Goal: Information Seeking & Learning: Compare options

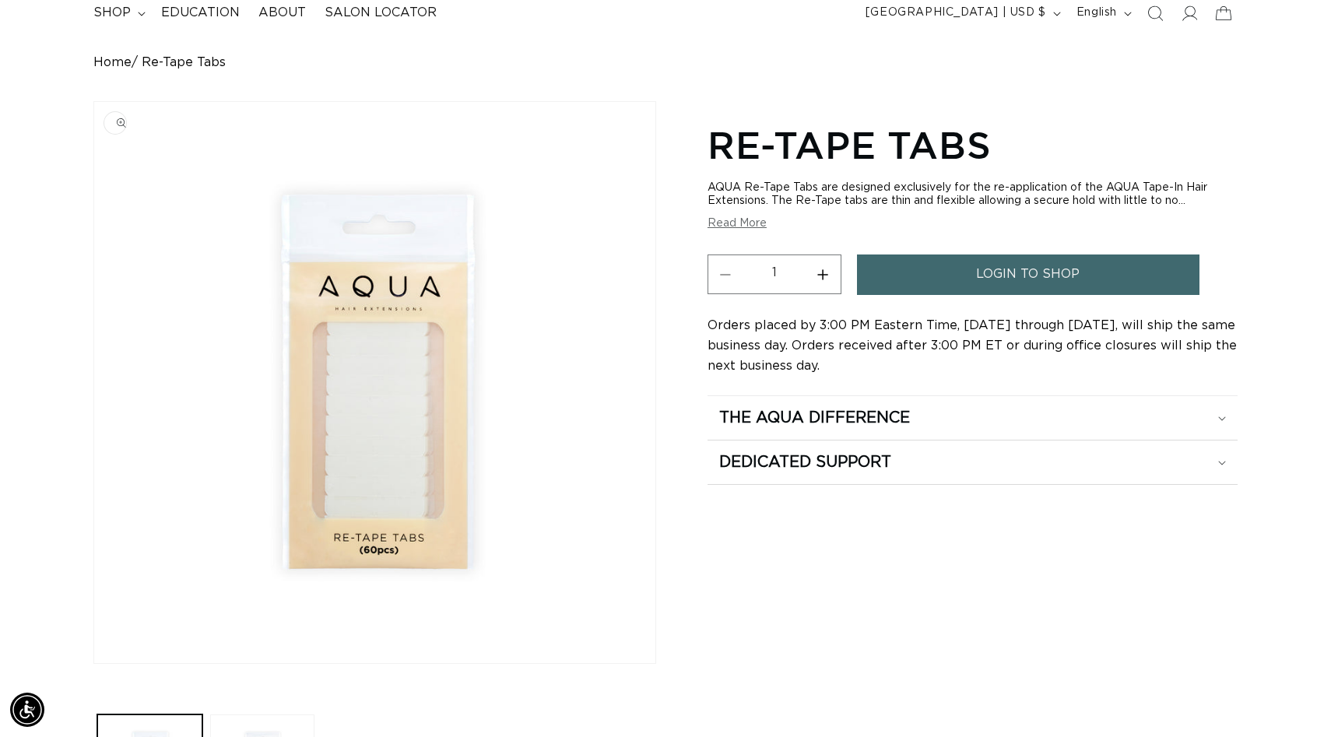
scroll to position [118, 0]
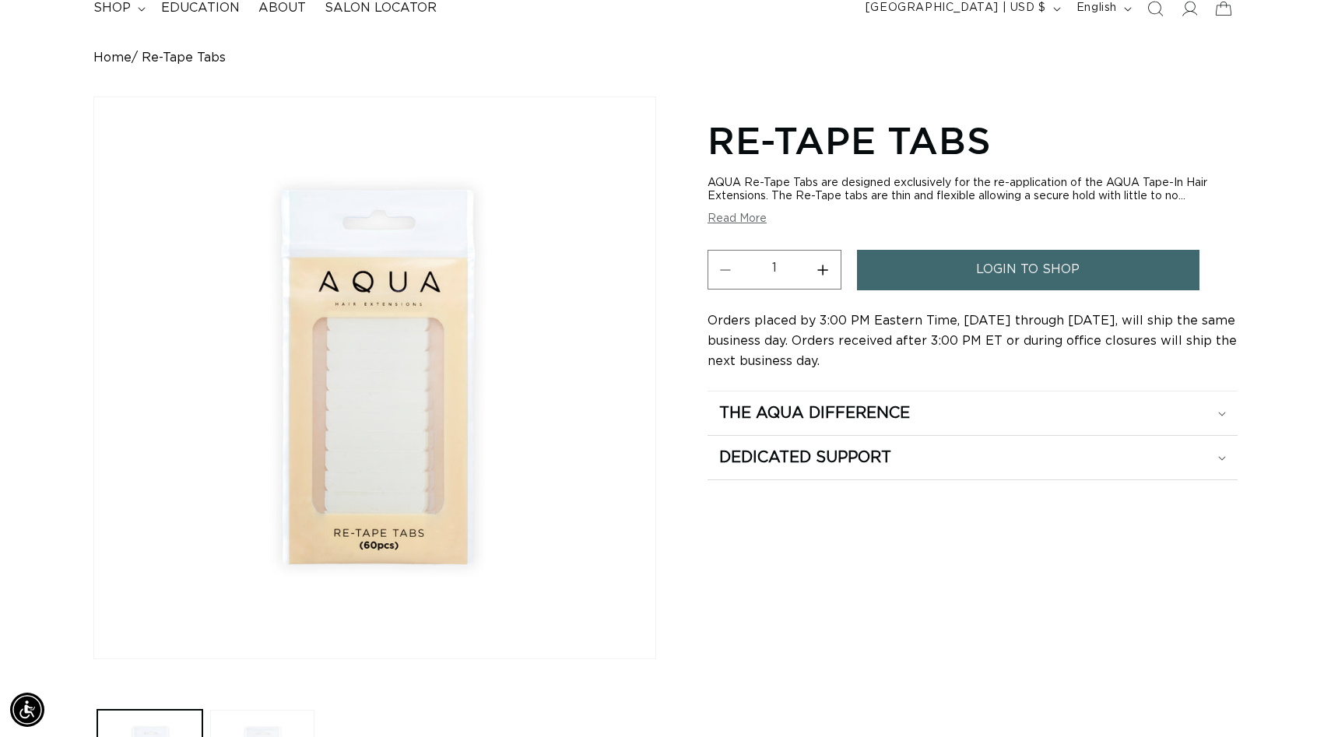
click at [731, 218] on button "Read More" at bounding box center [737, 218] width 59 height 13
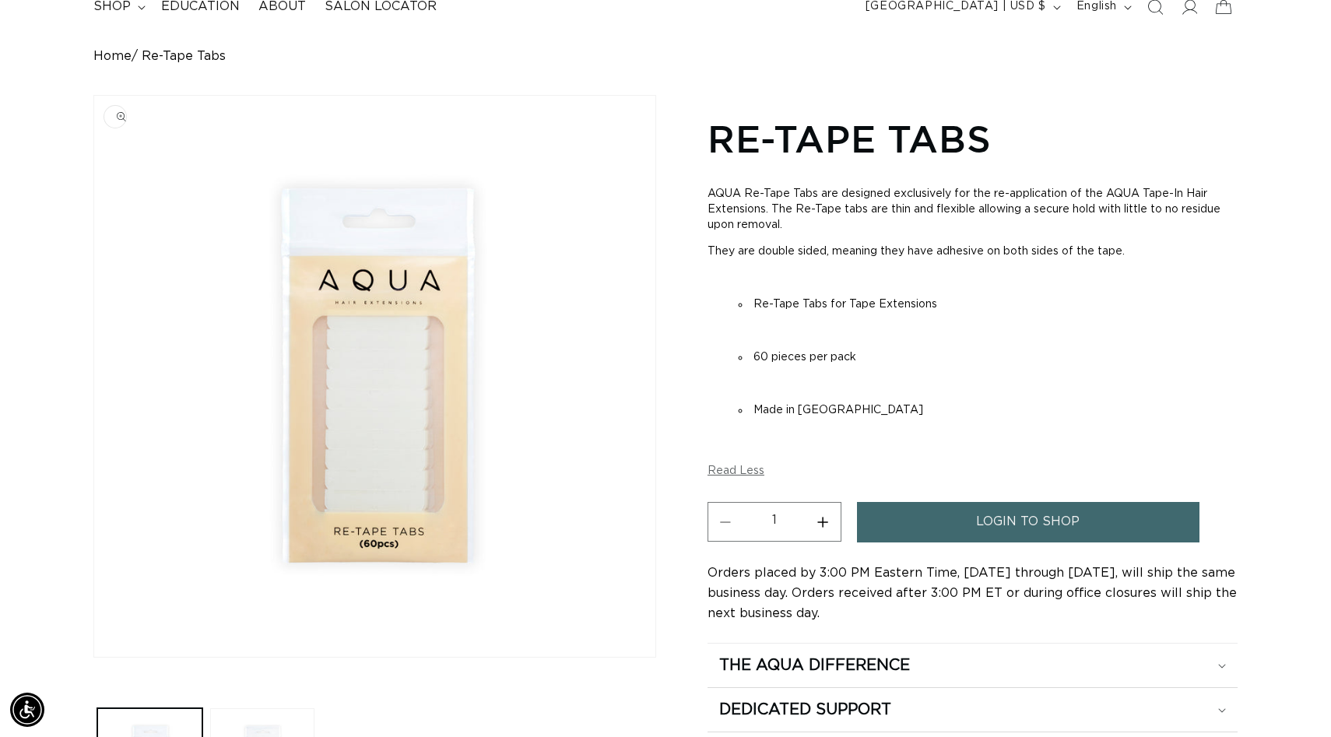
scroll to position [0, 0]
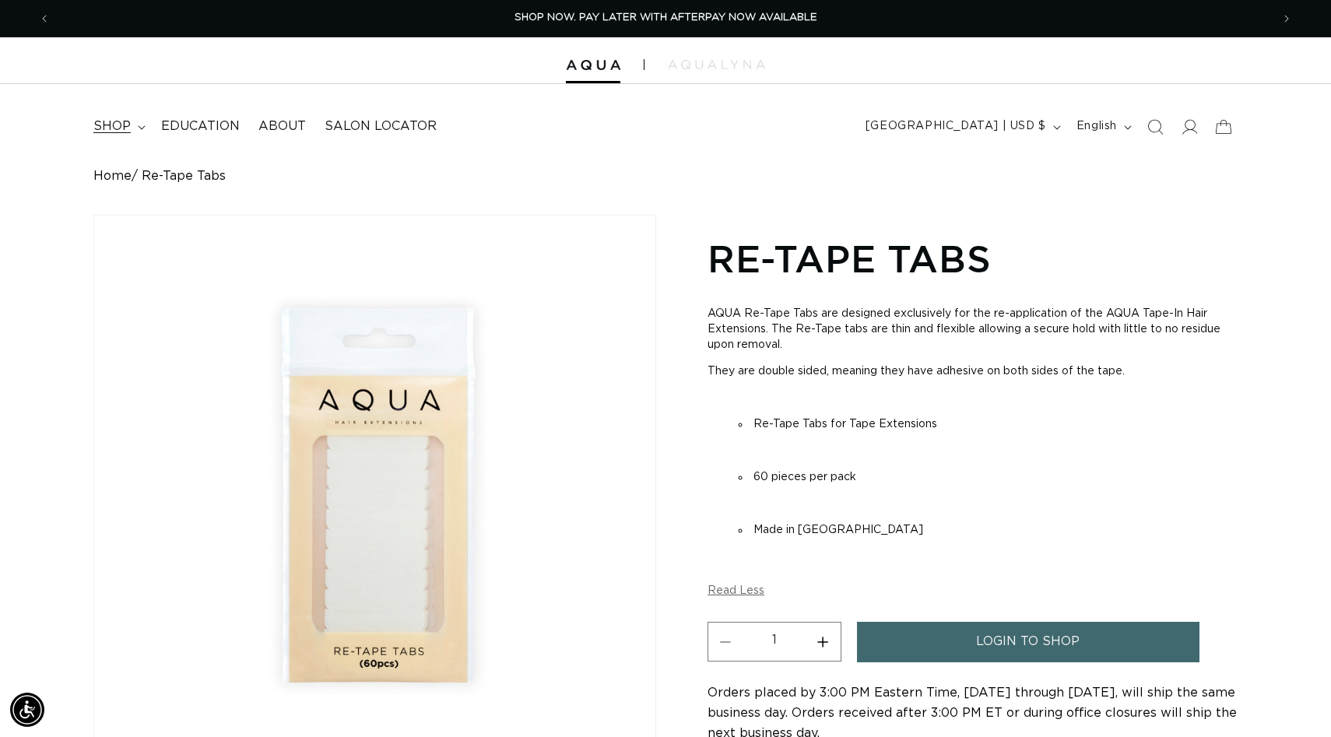
click at [138, 126] on icon at bounding box center [141, 127] width 7 height 4
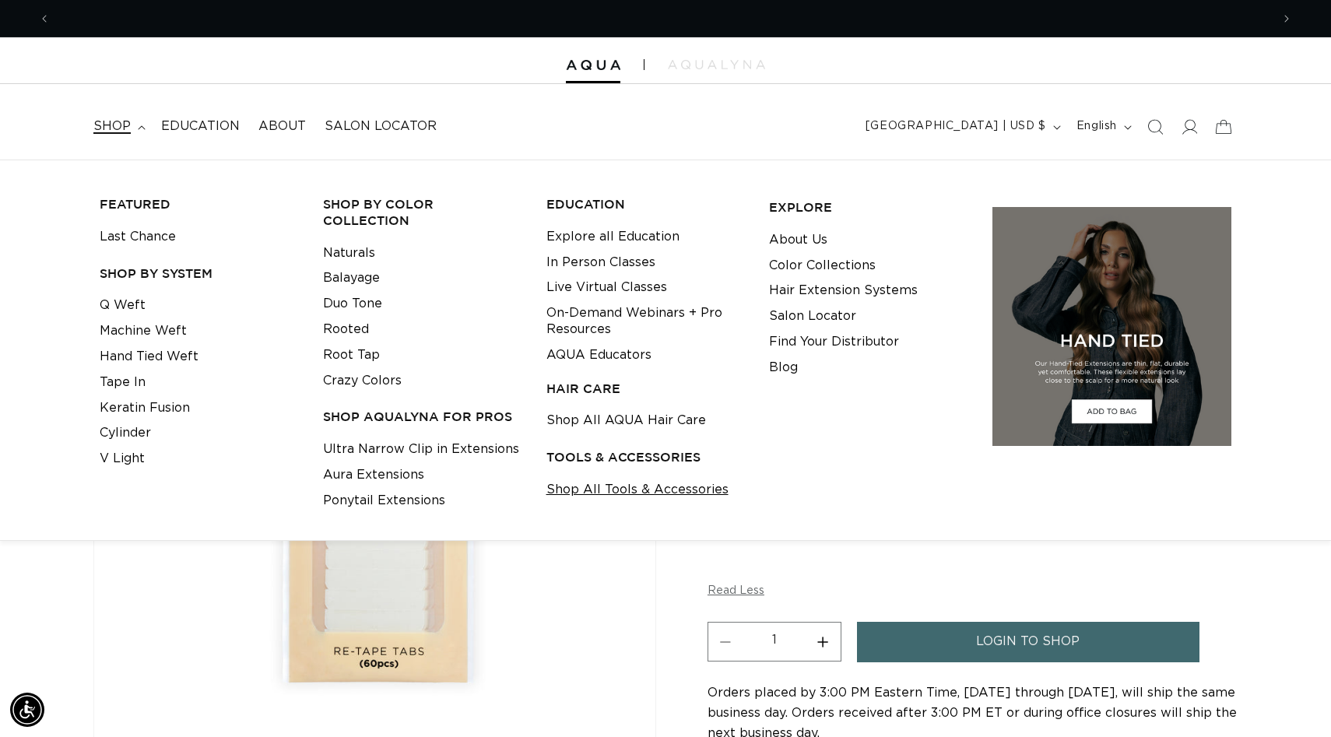
scroll to position [0, 2441]
click at [600, 491] on link "Shop All Tools & Accessories" at bounding box center [637, 490] width 182 height 26
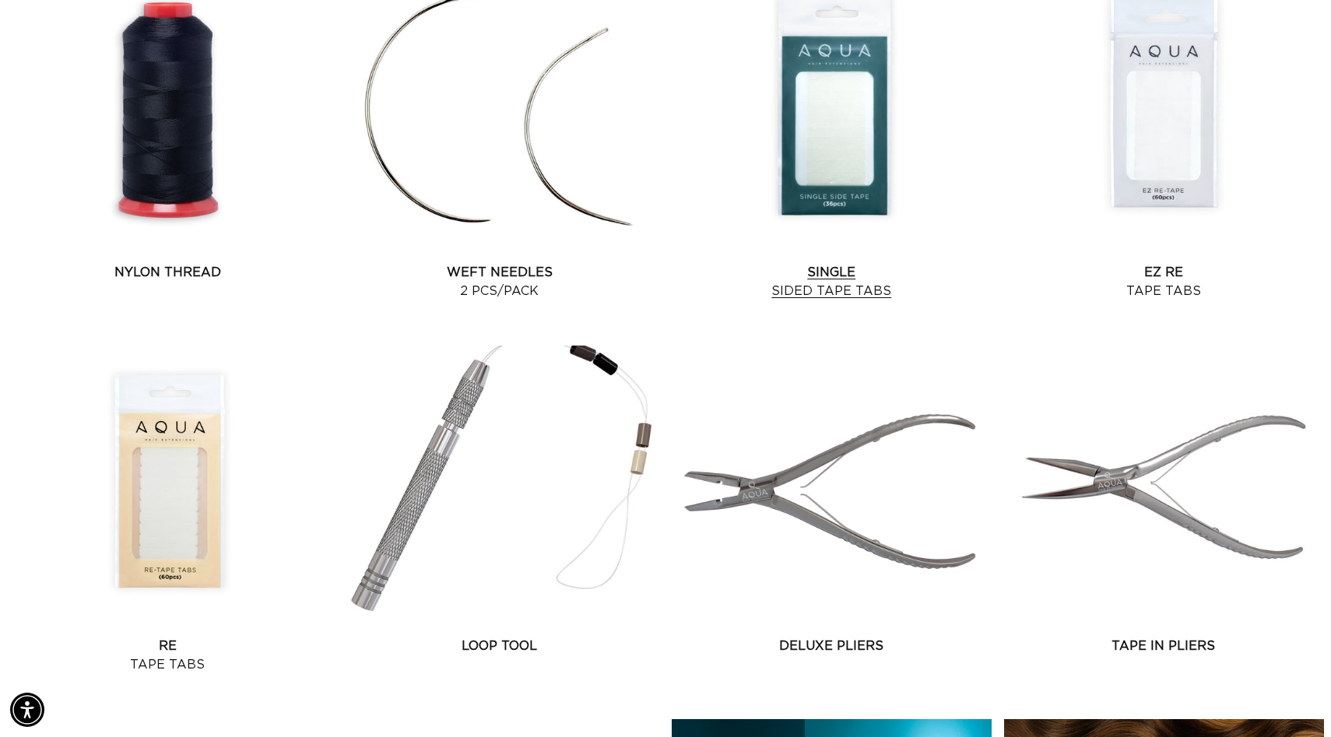
scroll to position [1476, 0]
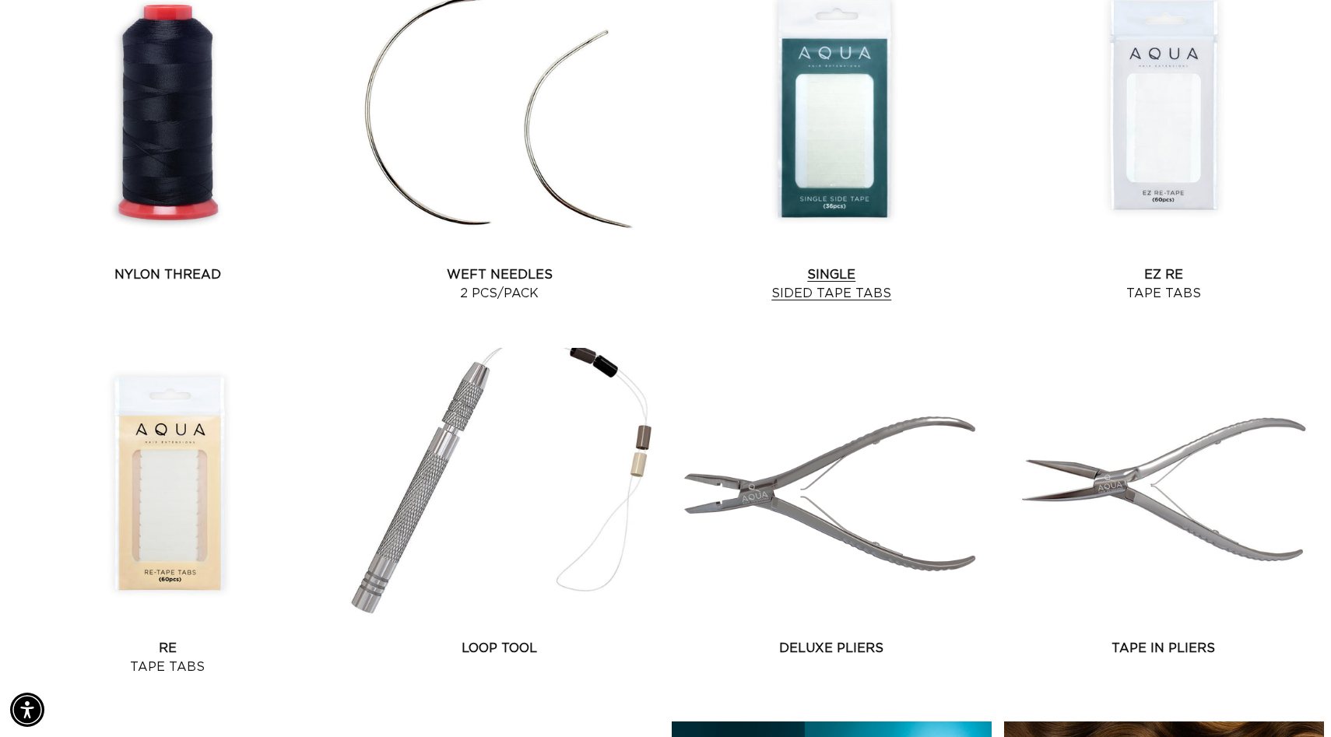
click at [836, 265] on link "Single Sided Tape Tabs" at bounding box center [832, 283] width 320 height 37
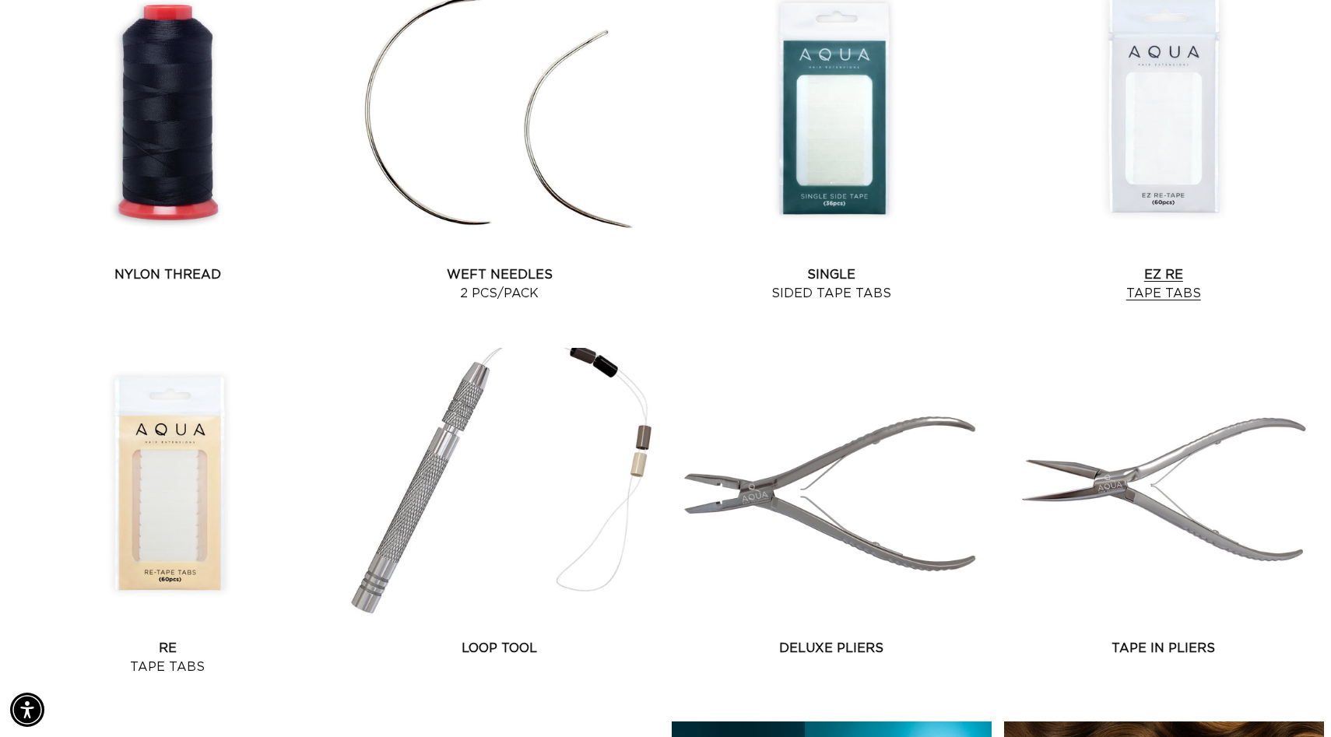
click at [1182, 265] on link "EZ Re Tape Tabs" at bounding box center [1164, 283] width 320 height 37
click at [177, 639] on link "Re Tape Tabs" at bounding box center [168, 657] width 320 height 37
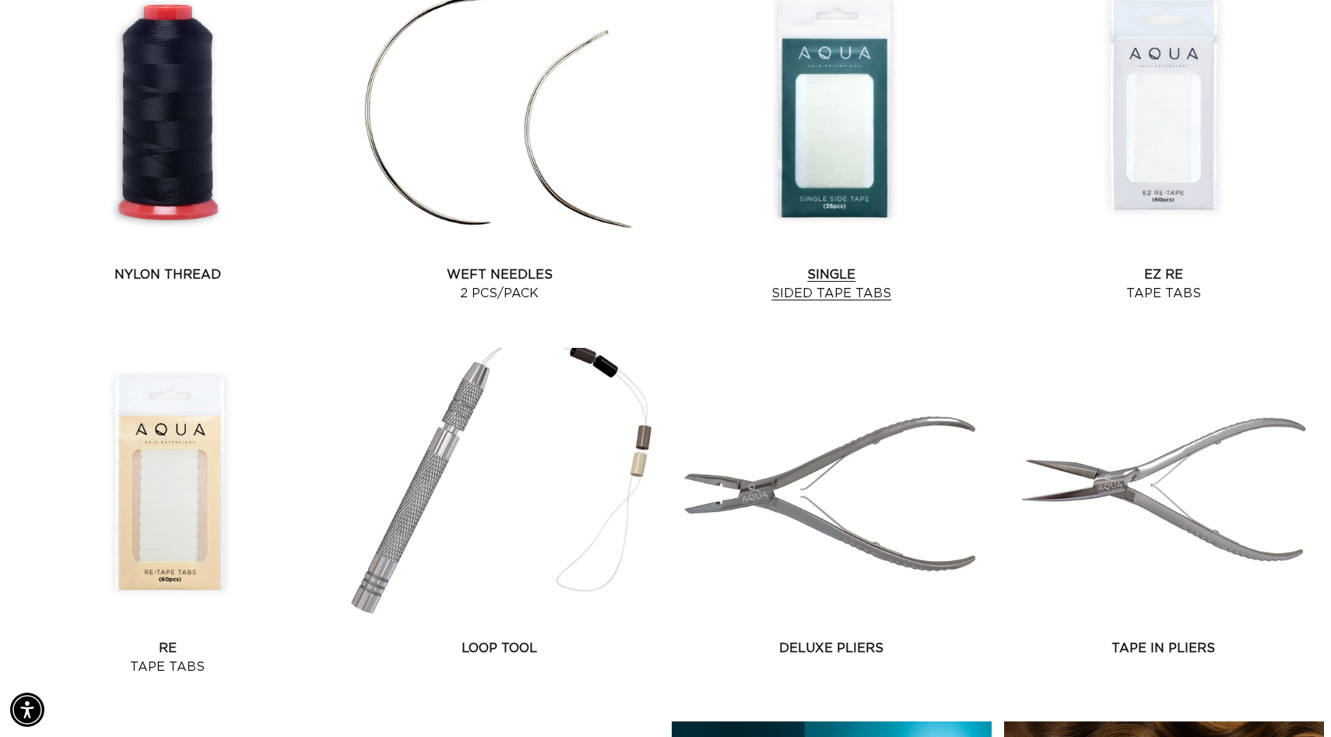
click at [836, 265] on link "Single Sided Tape Tabs" at bounding box center [832, 283] width 320 height 37
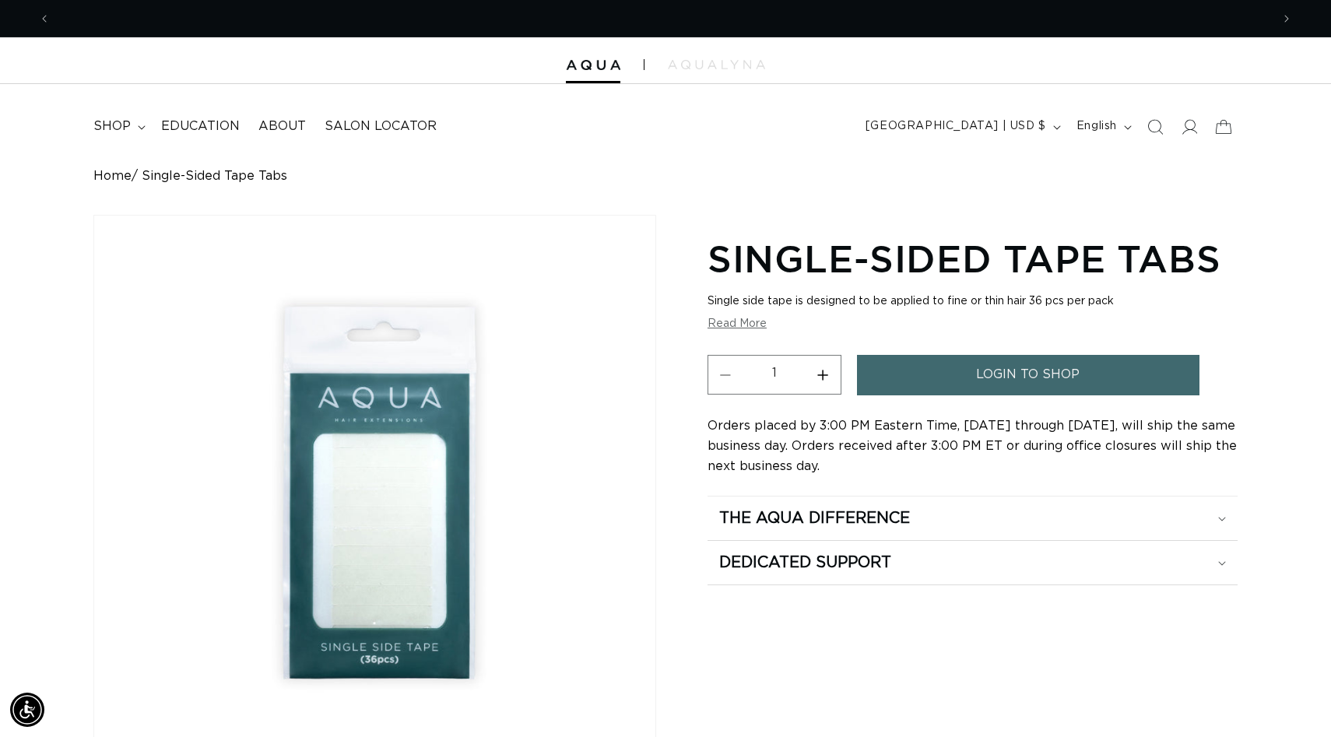
scroll to position [0, 1220]
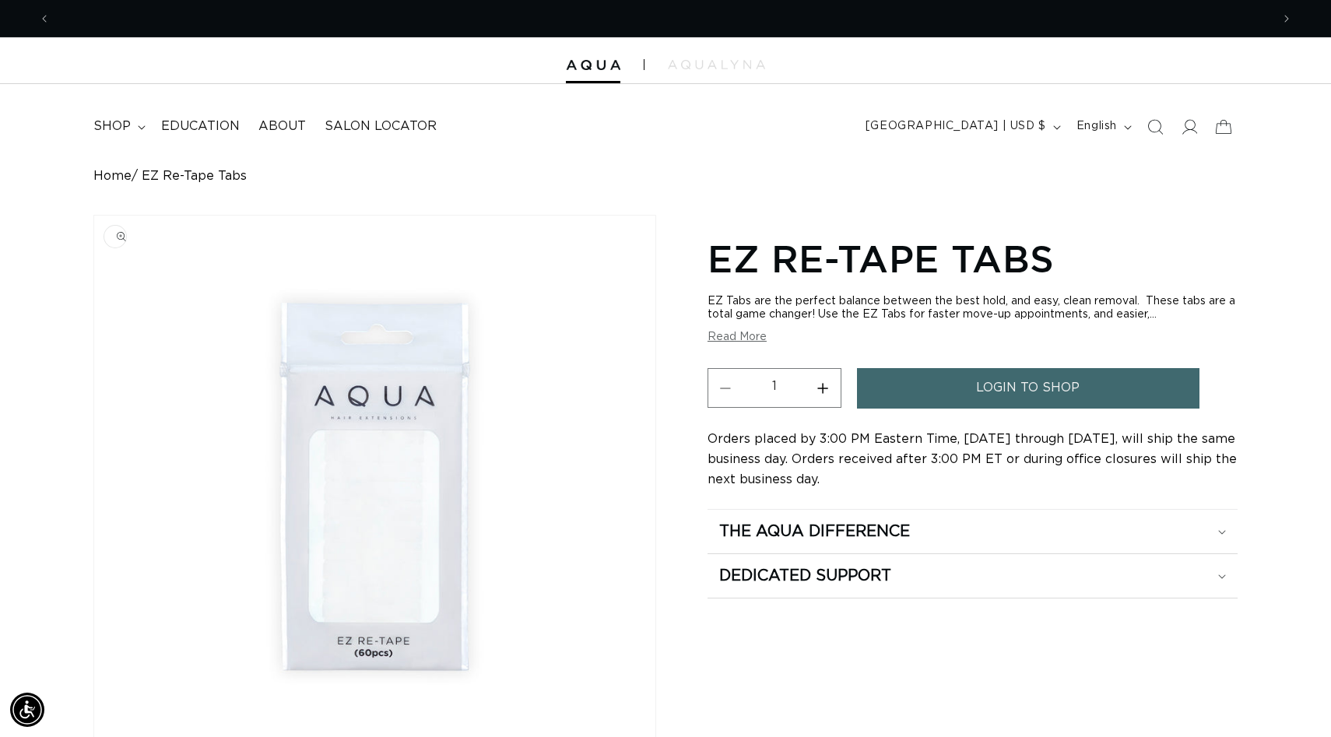
scroll to position [0, 1220]
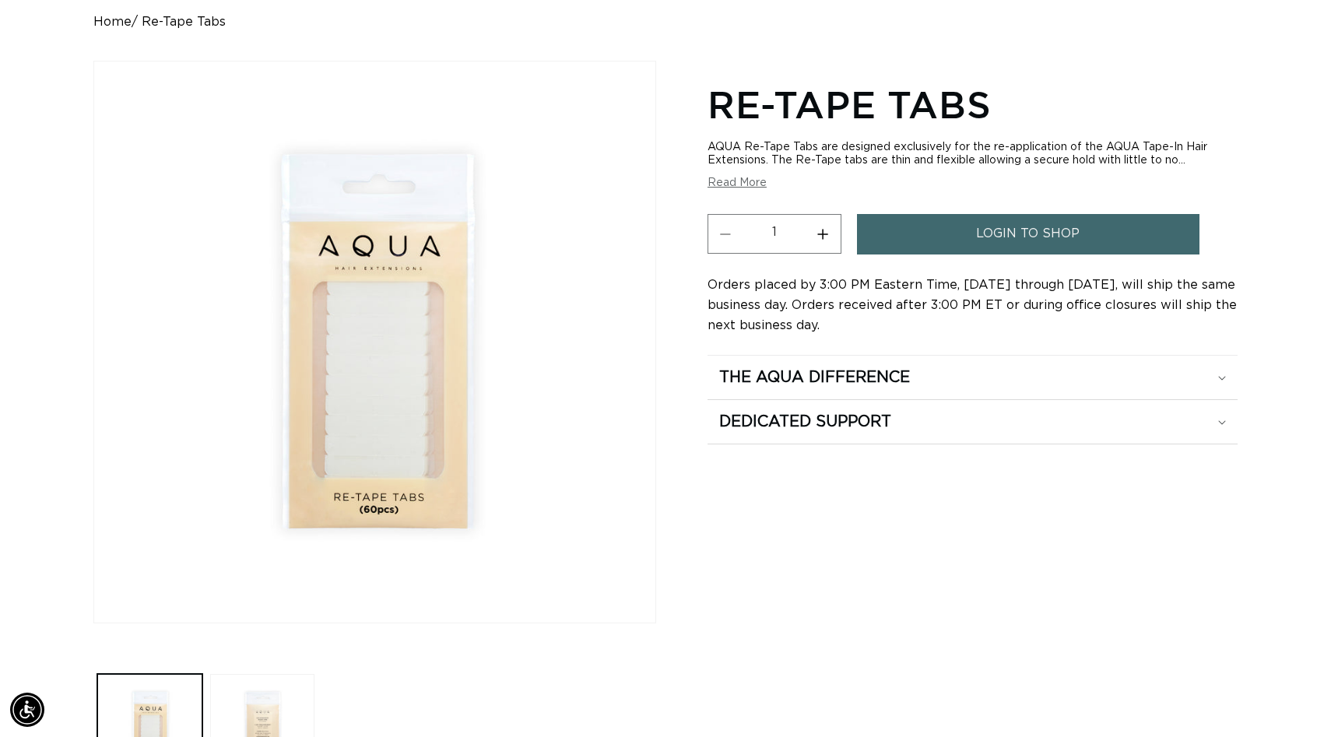
scroll to position [144, 0]
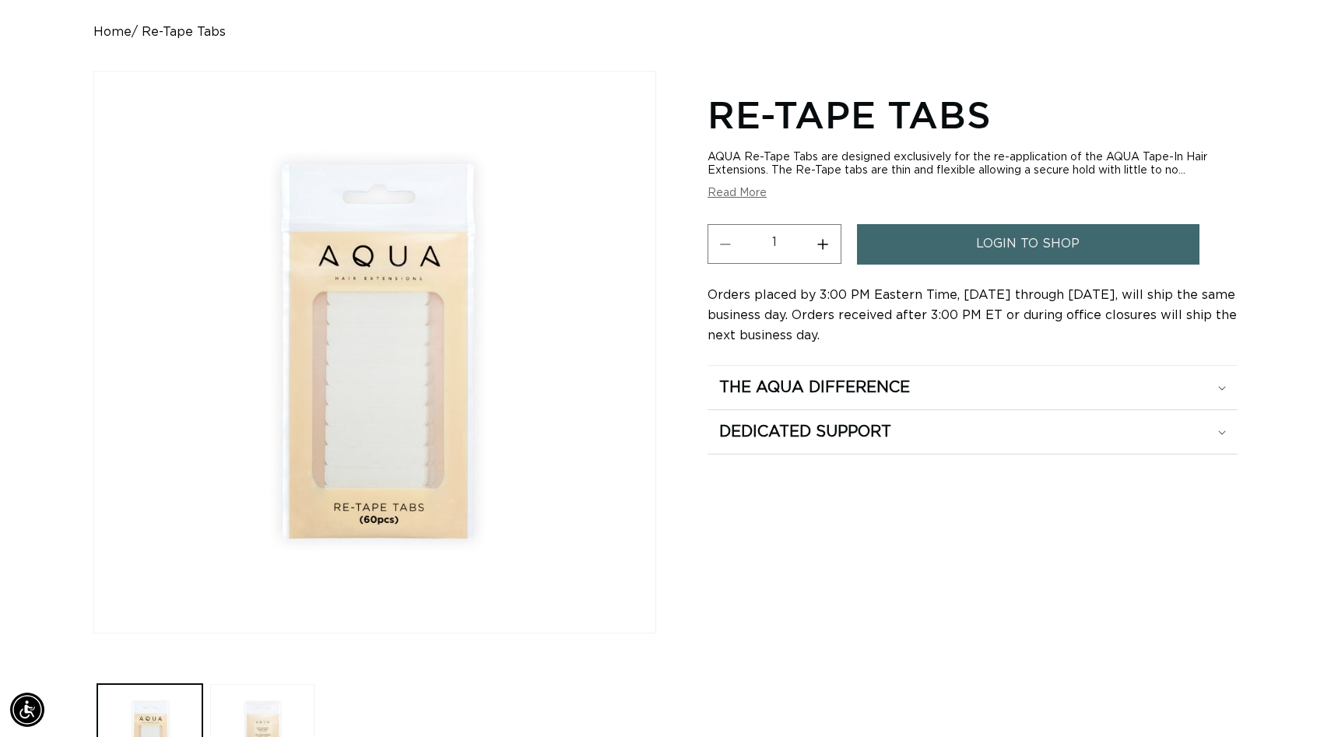
click at [737, 195] on button "Read More" at bounding box center [737, 193] width 59 height 13
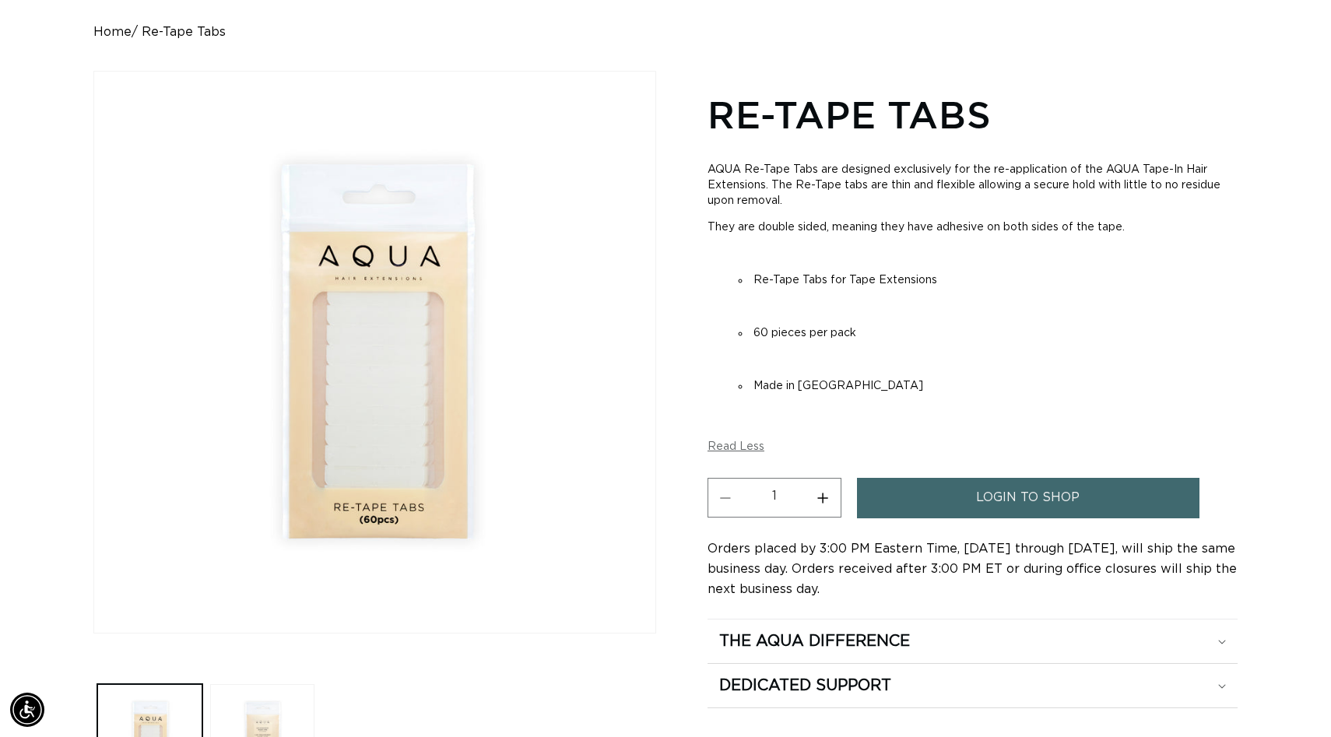
scroll to position [0, 2441]
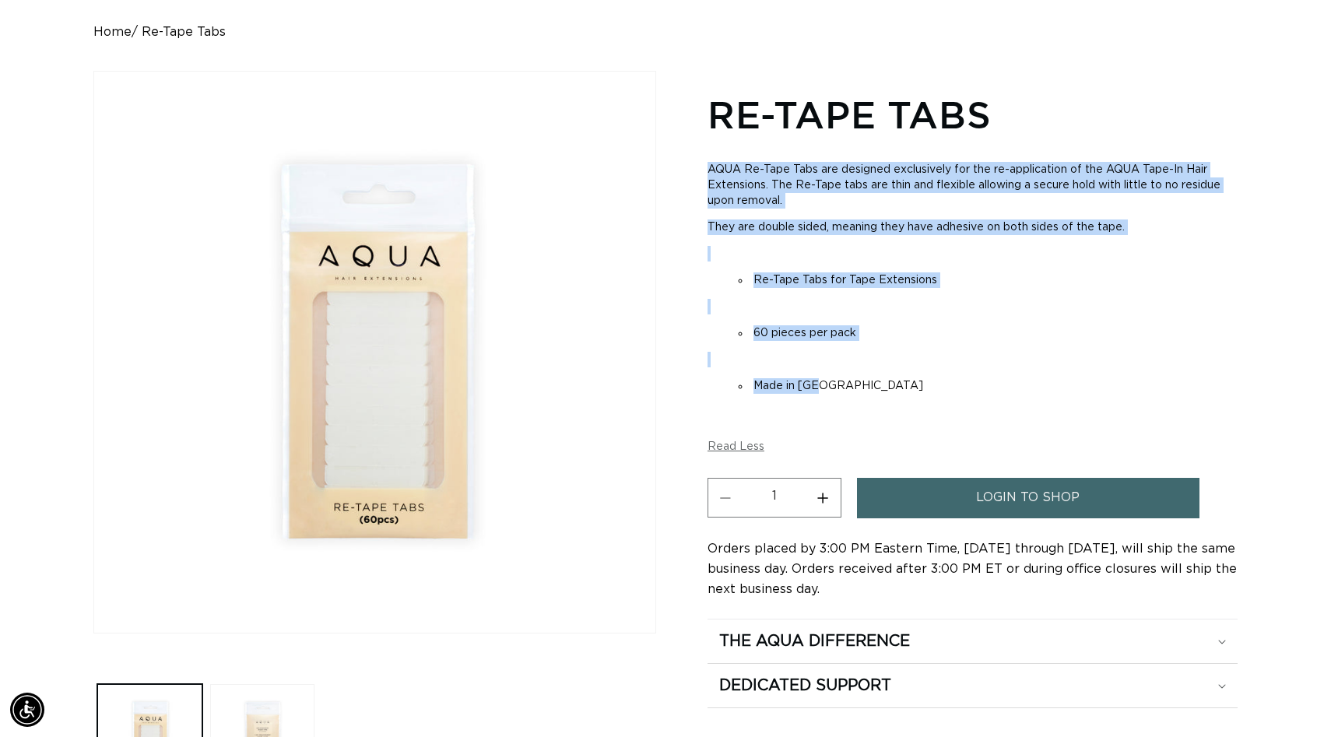
drag, startPoint x: 709, startPoint y: 167, endPoint x: 847, endPoint y: 385, distance: 257.8
click at [847, 385] on div "AQUA Re-Tape Tabs are designed exclusively for the re-application of the AQUA T…" at bounding box center [973, 291] width 530 height 280
copy div "AQUA Re-Tape Tabs are designed exclusively for the re-application of the AQUA T…"
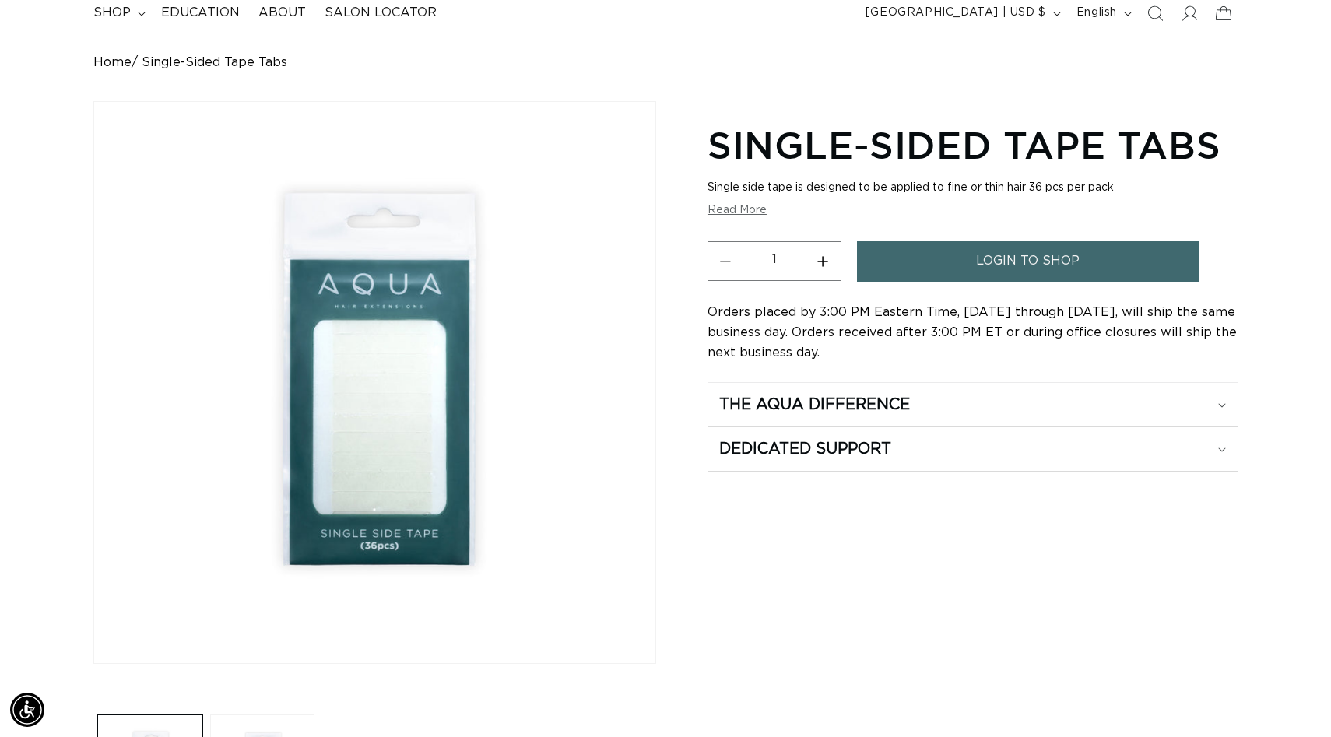
click at [747, 210] on button "Read More" at bounding box center [737, 210] width 59 height 13
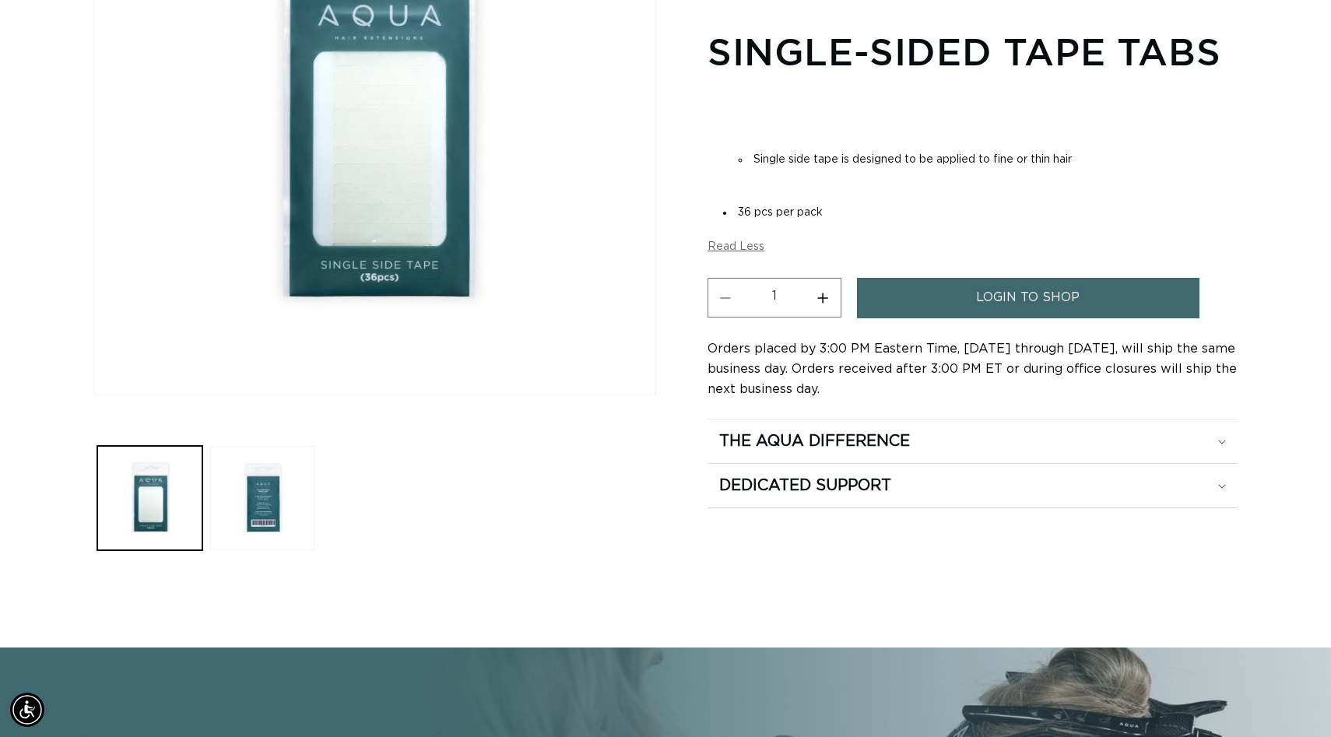
scroll to position [384, 0]
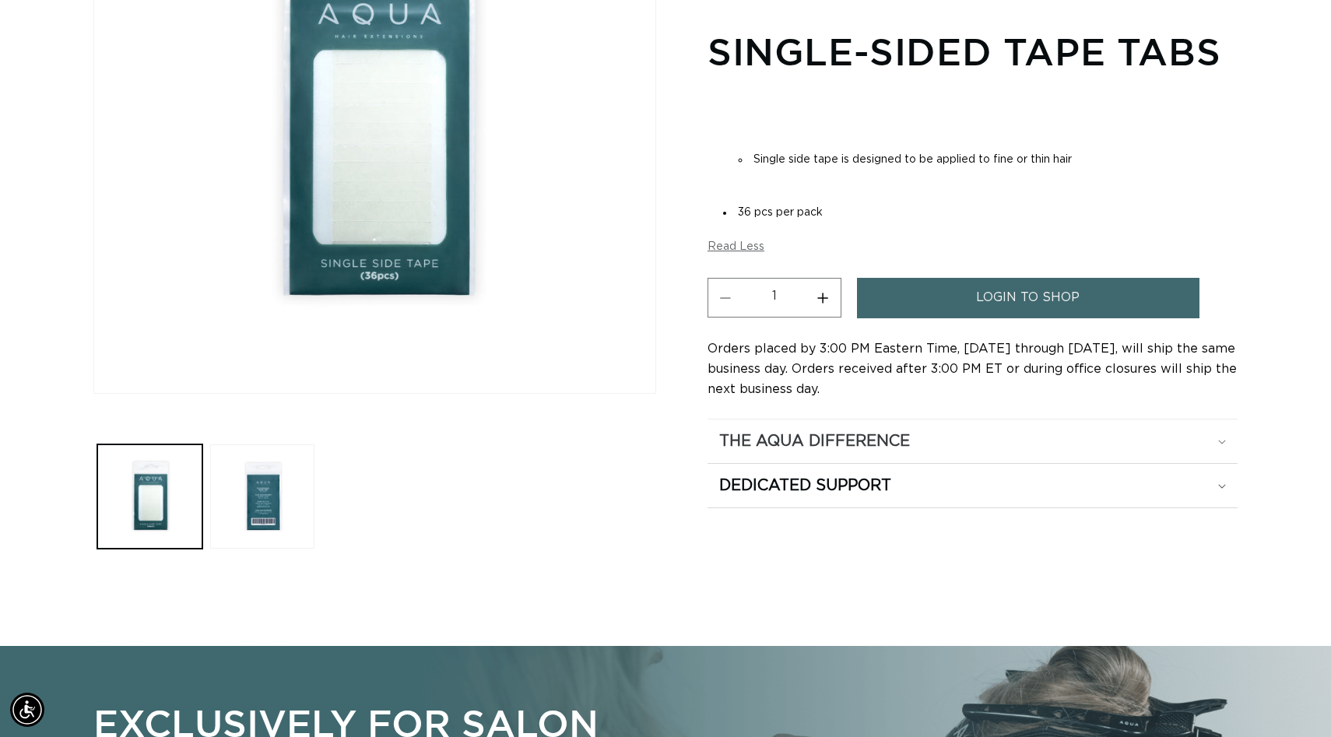
click at [841, 438] on h2 "The Aqua Difference" at bounding box center [814, 441] width 191 height 20
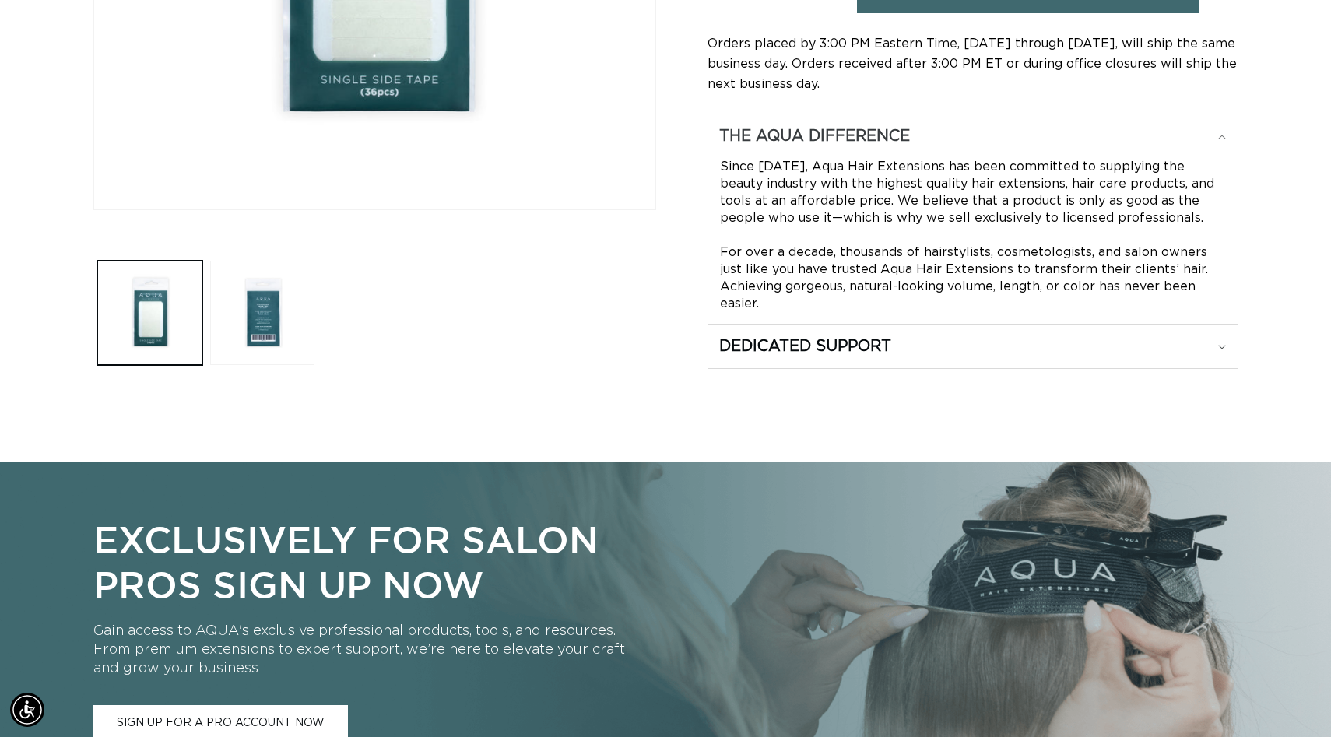
scroll to position [0, 2441]
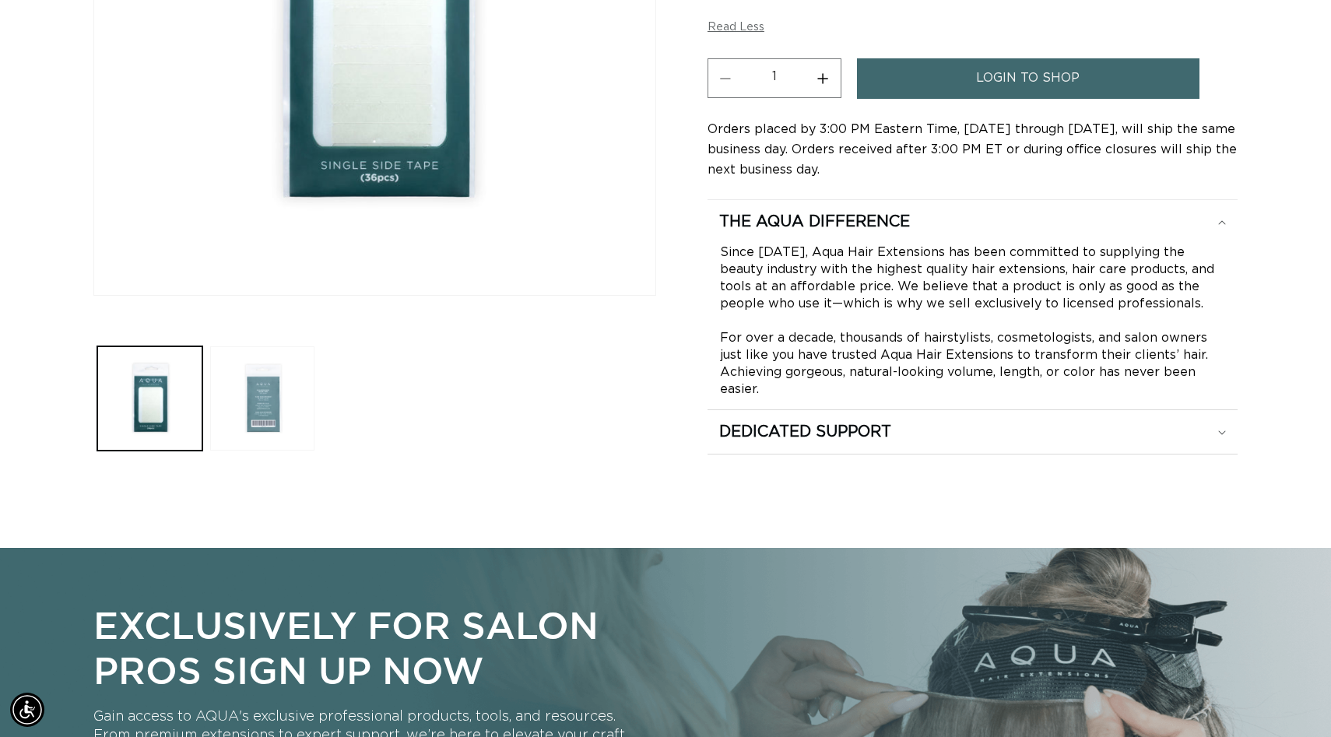
click at [273, 430] on button "Load image 2 in gallery view" at bounding box center [262, 398] width 105 height 105
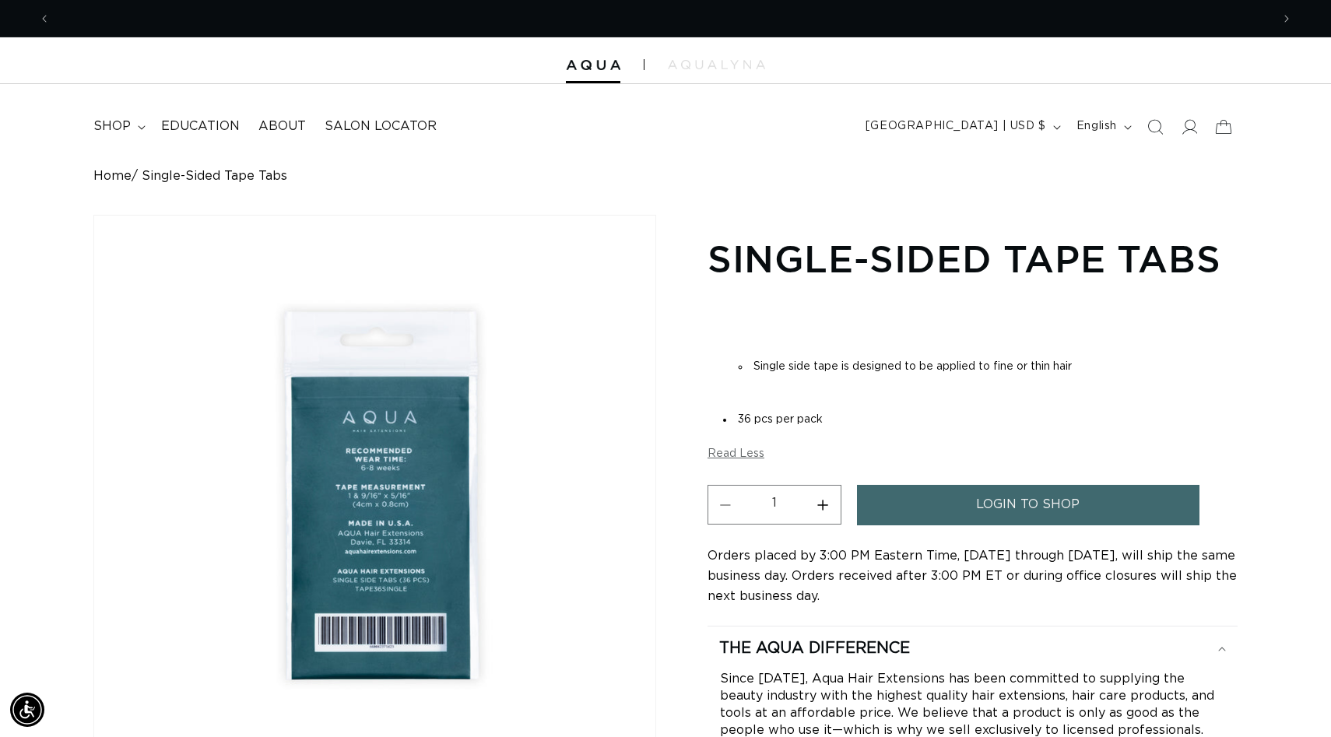
scroll to position [0, 0]
